Goal: Task Accomplishment & Management: Manage account settings

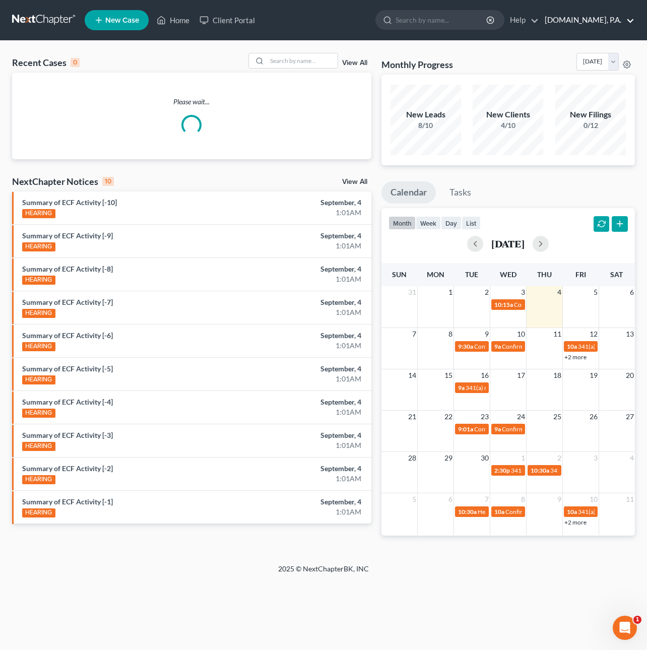
click at [632, 22] on link "[DOMAIN_NAME], P.A." at bounding box center [586, 20] width 95 height 18
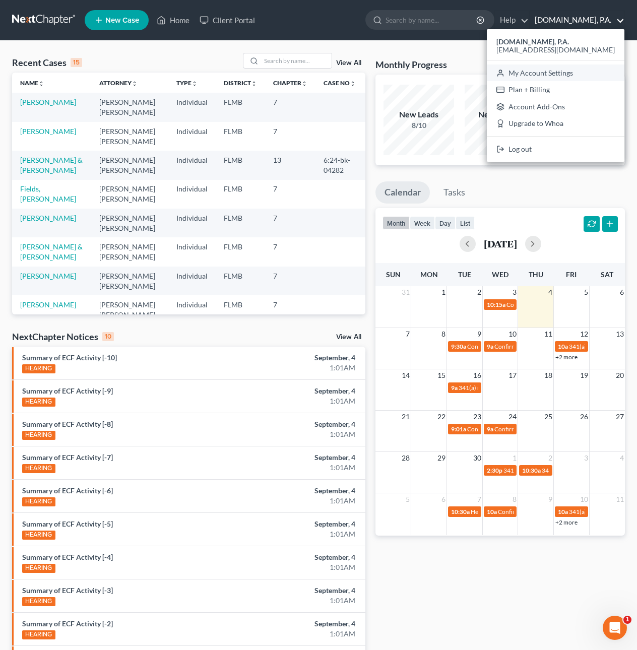
click at [596, 69] on link "My Account Settings" at bounding box center [554, 72] width 137 height 17
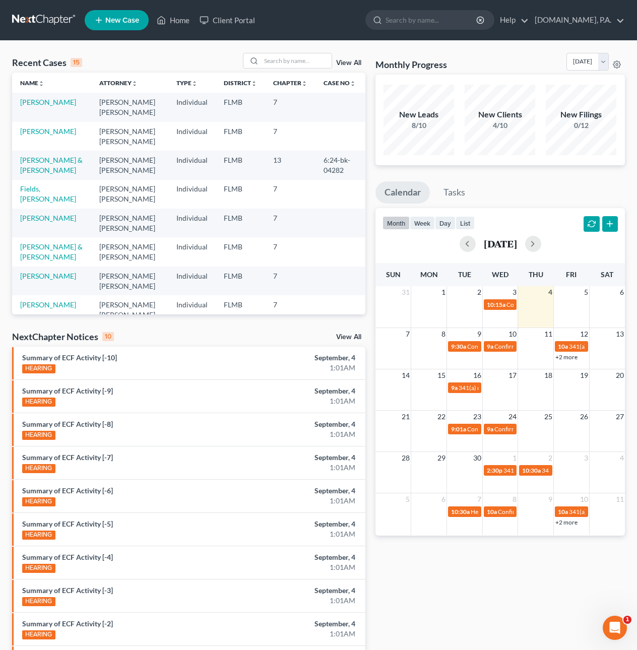
select select "15"
select select "24"
select select "9"
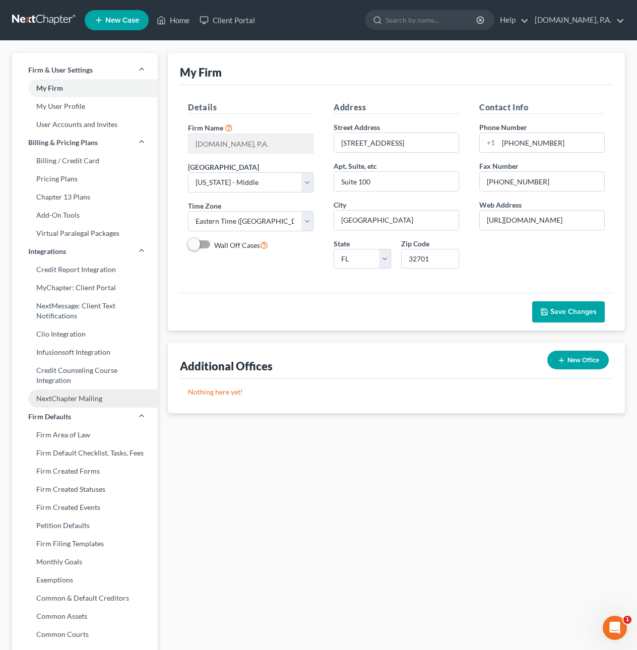
click at [103, 400] on link "NextChapter Mailing" at bounding box center [85, 398] width 146 height 18
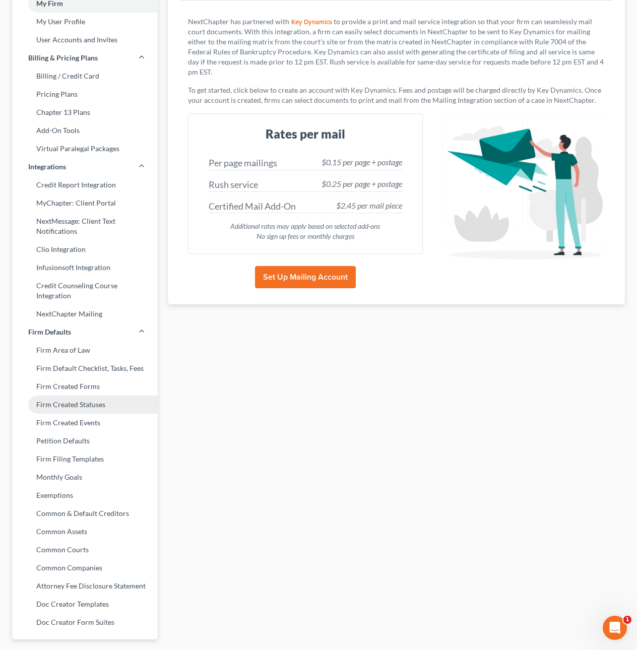
scroll to position [86, 0]
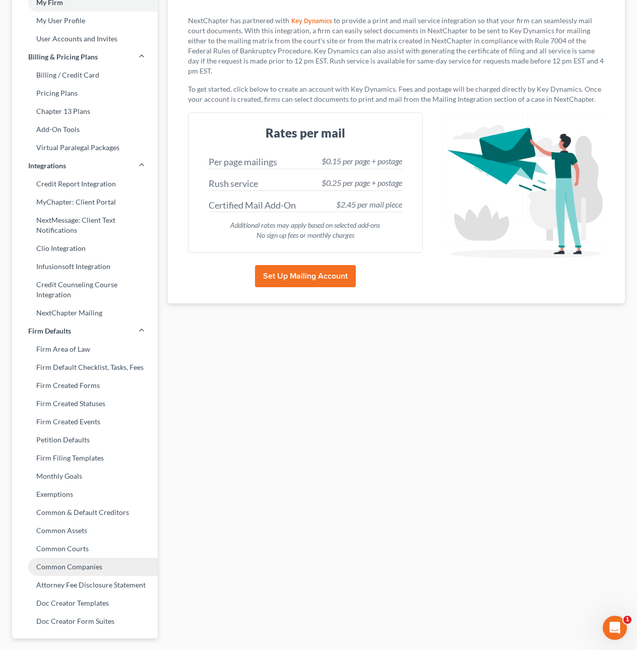
click at [81, 561] on link "Common Companies" at bounding box center [85, 566] width 146 height 18
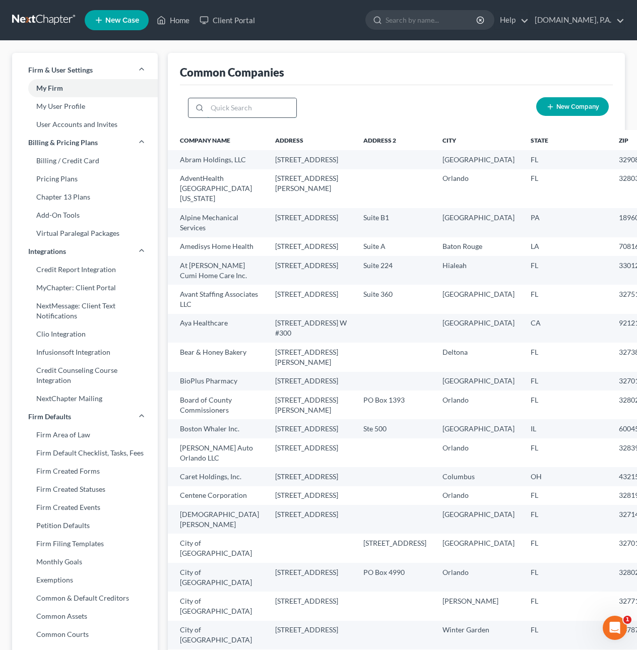
click at [231, 110] on input "search" at bounding box center [251, 107] width 89 height 19
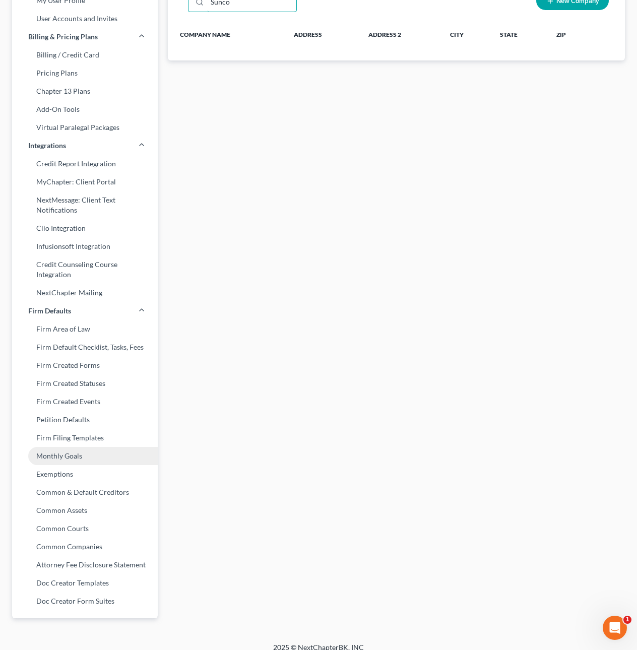
scroll to position [109, 0]
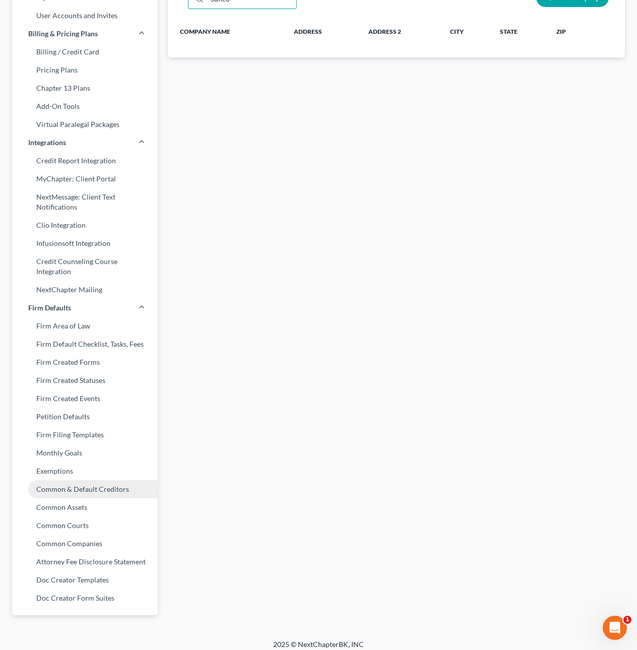
type input "Sunco"
click at [107, 485] on link "Common & Default Creditors" at bounding box center [85, 489] width 146 height 18
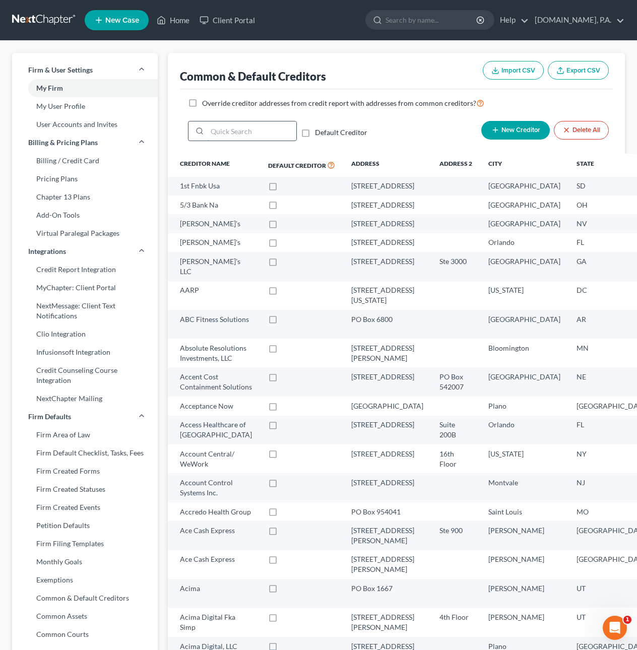
click at [226, 131] on input "search" at bounding box center [251, 130] width 89 height 19
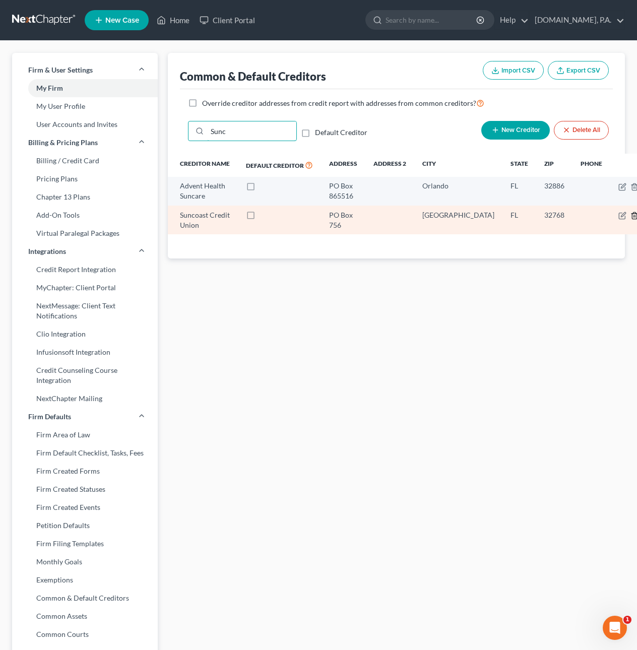
type input "Sunc"
click at [634, 217] on line "button" at bounding box center [634, 216] width 0 height 2
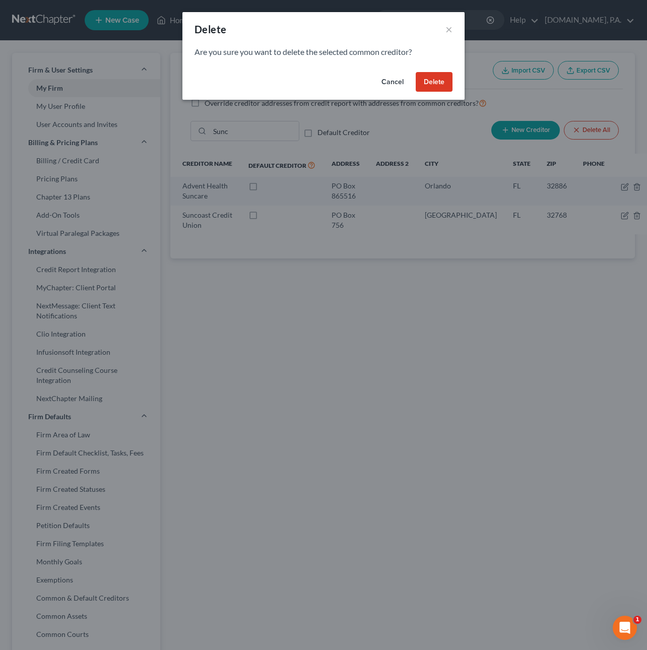
click at [430, 84] on button "Delete" at bounding box center [433, 82] width 37 height 20
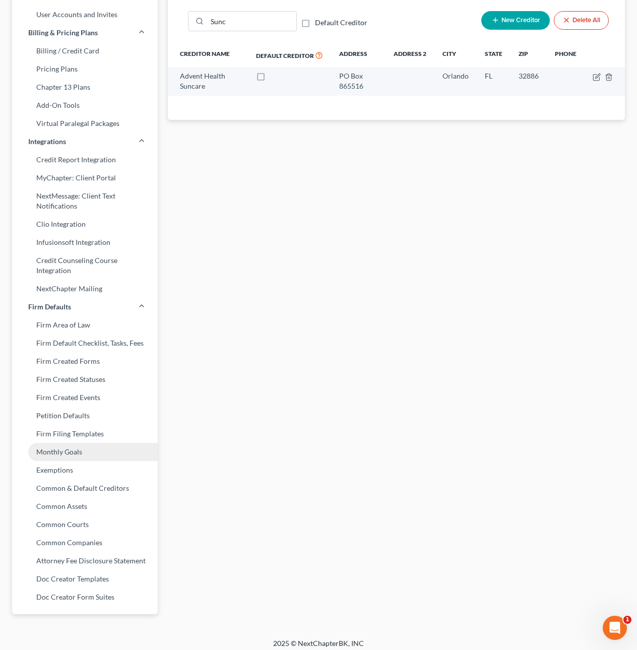
scroll to position [111, 0]
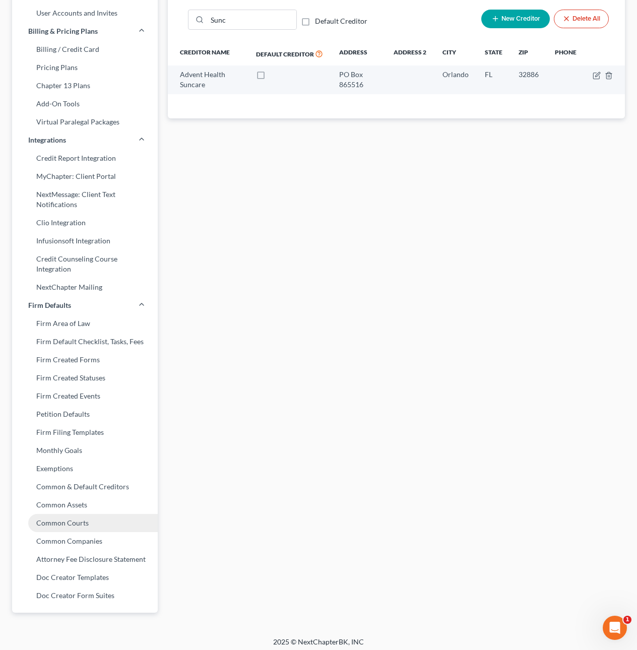
click at [78, 526] on link "Common Courts" at bounding box center [85, 523] width 146 height 18
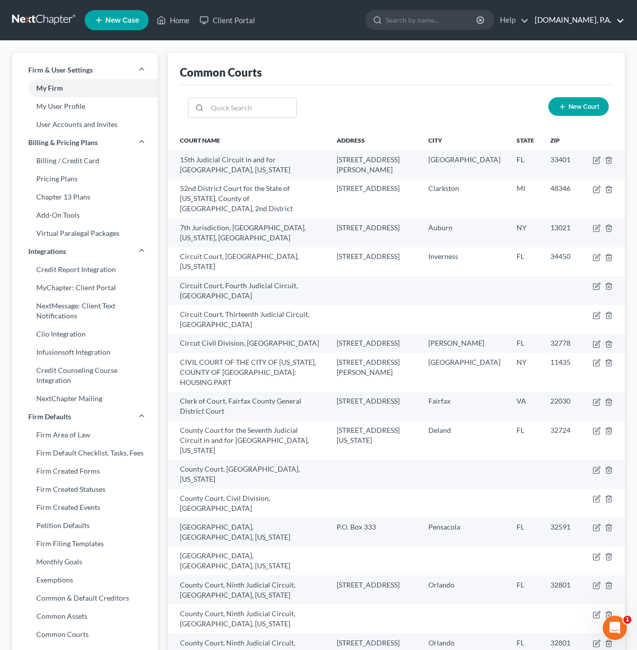
click at [618, 20] on link "[DOMAIN_NAME], P.A." at bounding box center [576, 20] width 95 height 18
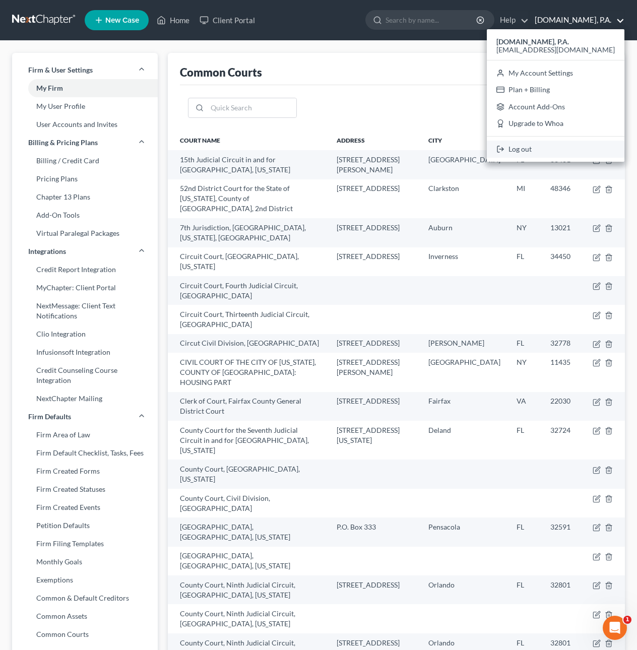
click at [574, 144] on link "Log out" at bounding box center [554, 148] width 137 height 17
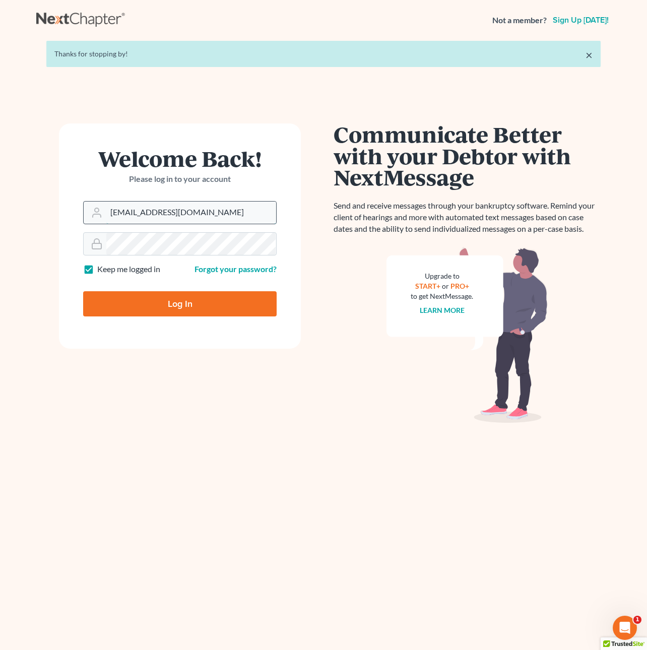
click at [213, 213] on input "[EMAIL_ADDRESS][DOMAIN_NAME]" at bounding box center [191, 212] width 170 height 22
type input "dirk@fresh-start.law"
click at [161, 304] on input "Log In" at bounding box center [179, 303] width 193 height 25
type input "Thinking..."
